Goal: Find specific page/section: Find specific page/section

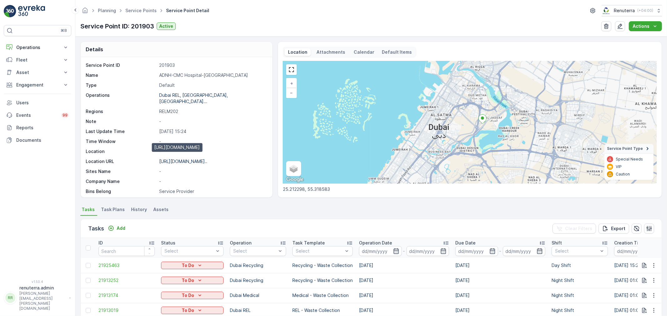
click at [187, 159] on p "https://maps.app.goo.gl/sfYJFT..." at bounding box center [183, 161] width 48 height 5
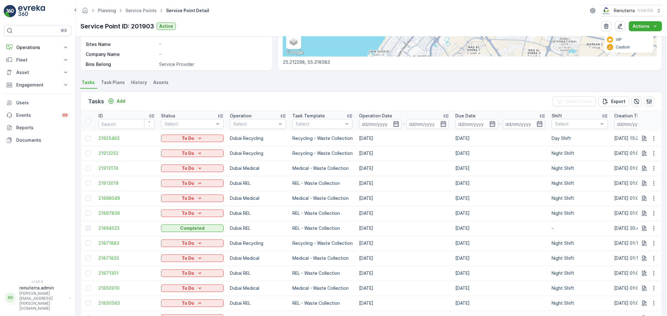
scroll to position [139, 0]
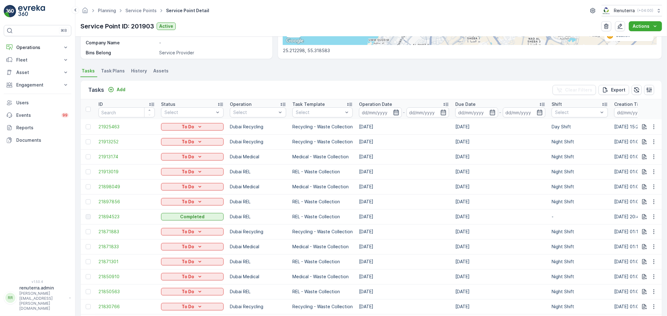
click at [393, 110] on icon "button" at bounding box center [396, 112] width 6 height 6
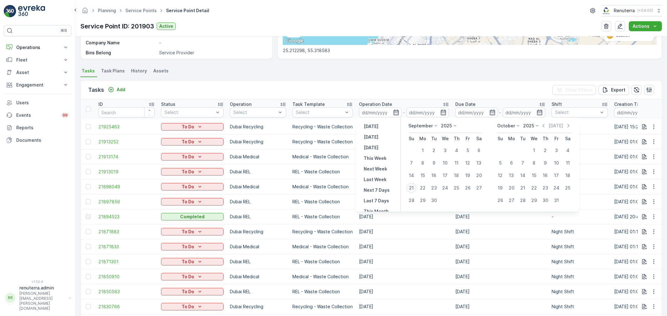
click at [411, 187] on div "21" at bounding box center [411, 188] width 10 height 10
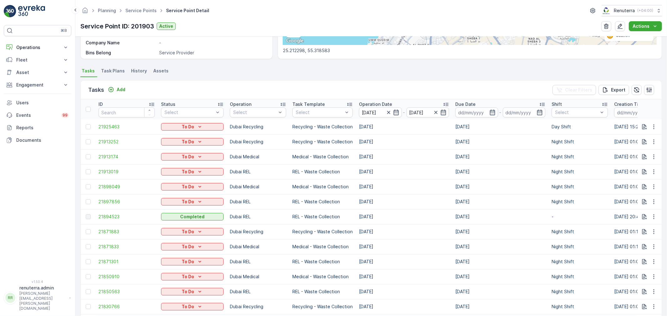
click at [268, 17] on div "Planning Service Points Service Point Detail Renuterra ( +04:00 ) Service Point…" at bounding box center [370, 18] width 591 height 37
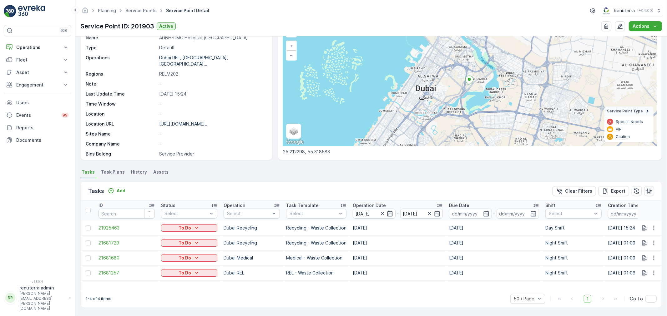
scroll to position [38, 0]
click at [653, 226] on icon "button" at bounding box center [654, 228] width 6 height 6
click at [635, 260] on span "Remove from Route" at bounding box center [643, 263] width 42 height 6
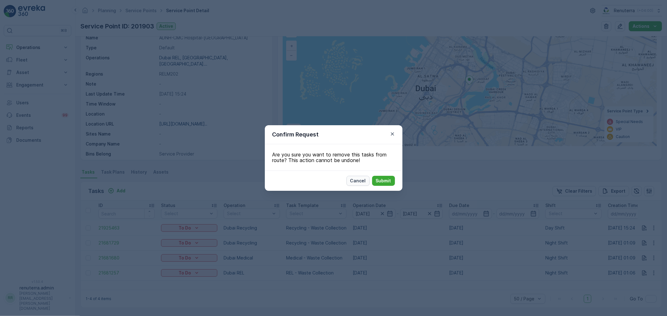
click at [354, 181] on p "Cancel" at bounding box center [358, 181] width 16 height 6
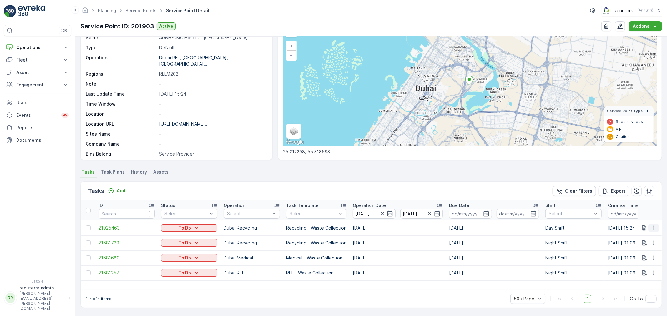
click at [651, 229] on icon "button" at bounding box center [654, 228] width 6 height 6
click at [640, 262] on span "Remove from Route" at bounding box center [643, 263] width 42 height 6
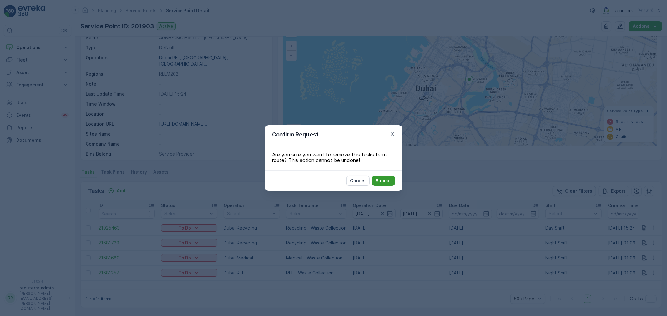
click at [392, 181] on button "Submit" at bounding box center [383, 181] width 23 height 10
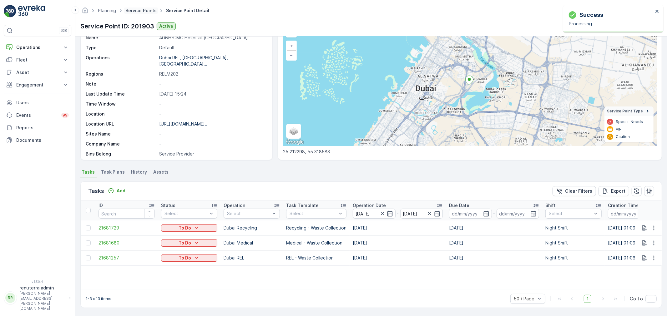
click at [143, 12] on link "Service Points" at bounding box center [140, 10] width 31 height 5
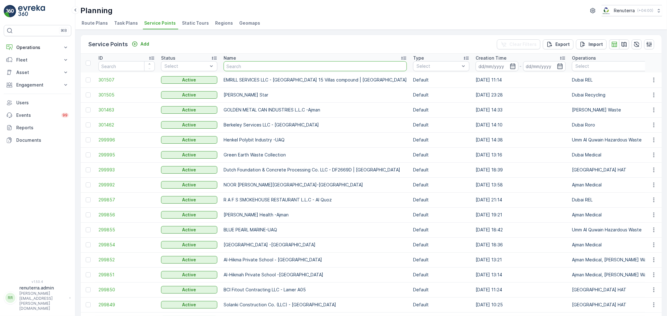
click at [263, 65] on input "text" at bounding box center [315, 66] width 183 height 10
type input "golden"
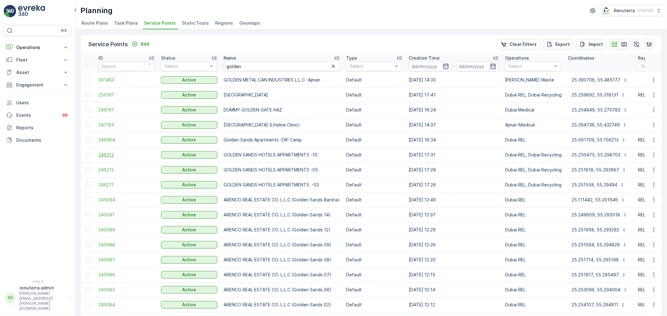
click at [111, 153] on span "246213" at bounding box center [126, 155] width 56 height 6
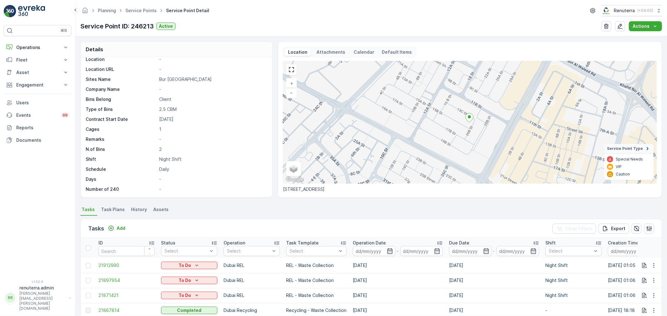
scroll to position [69, 0]
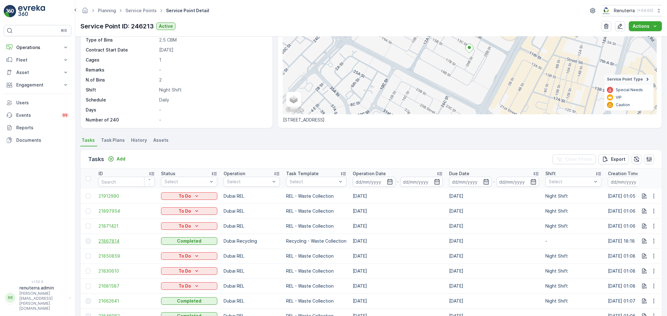
click at [113, 242] on span "21867814" at bounding box center [126, 241] width 56 height 6
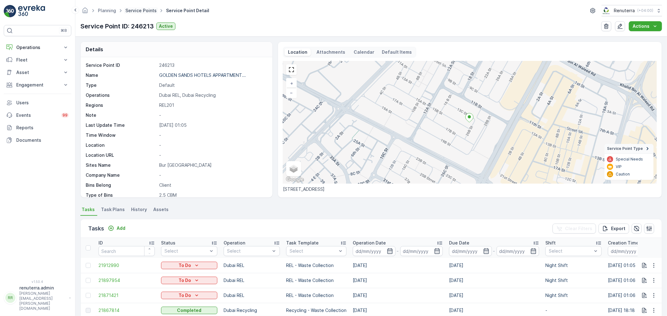
click at [138, 12] on link "Service Points" at bounding box center [140, 10] width 31 height 5
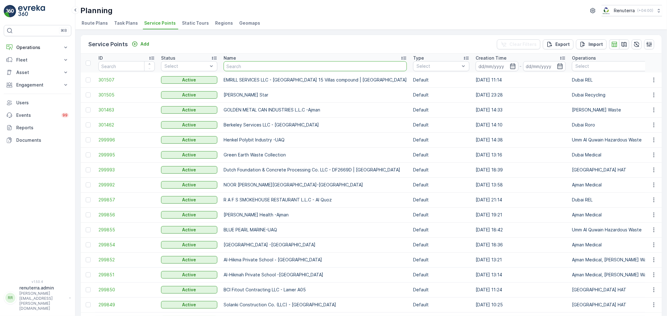
click at [269, 67] on input "text" at bounding box center [315, 66] width 183 height 10
type input "nmc"
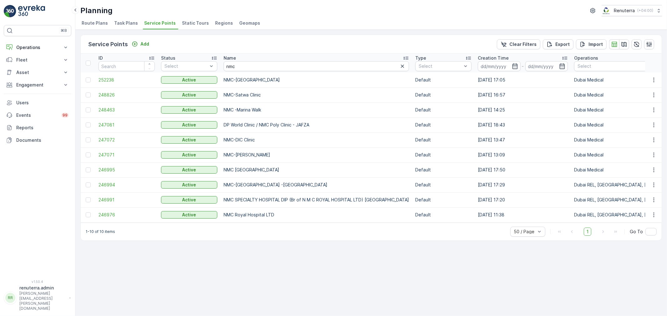
drag, startPoint x: 224, startPoint y: 216, endPoint x: 287, endPoint y: 216, distance: 62.8
click at [287, 216] on p "NMC Royal Hospital LTD" at bounding box center [316, 215] width 185 height 6
copy p "NMC Royal Hospital LTD"
